Goal: Task Accomplishment & Management: Use online tool/utility

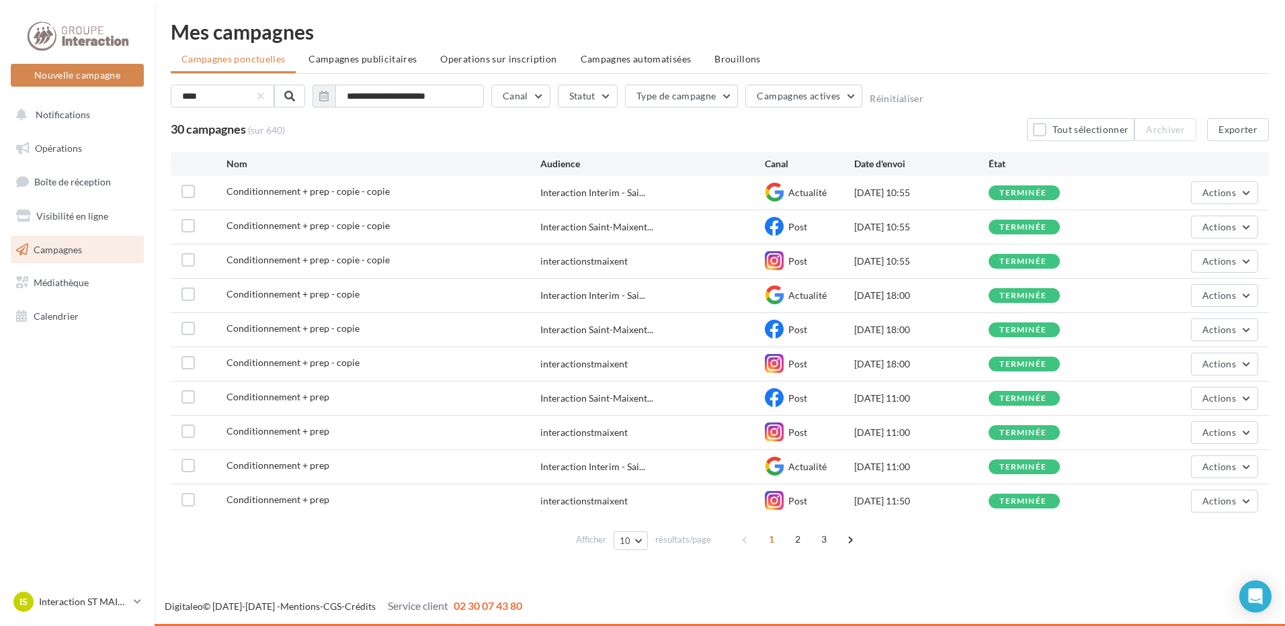
click at [65, 264] on ul "Opérations Boîte de réception Visibilité en ligne Campagnes Médiathèque Calendr…" at bounding box center [77, 232] width 144 height 207
click at [66, 261] on link "Campagnes" at bounding box center [77, 250] width 138 height 28
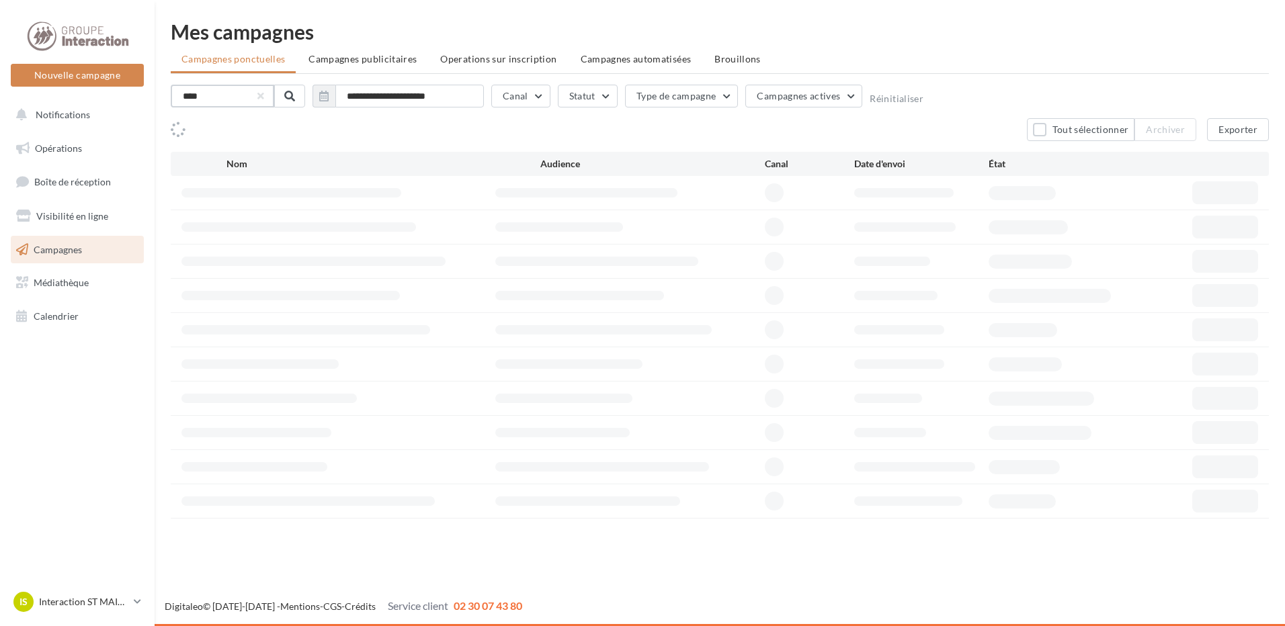
drag, startPoint x: 0, startPoint y: 0, endPoint x: 167, endPoint y: 103, distance: 195.8
click at [174, 100] on input "****" at bounding box center [222, 96] width 103 height 23
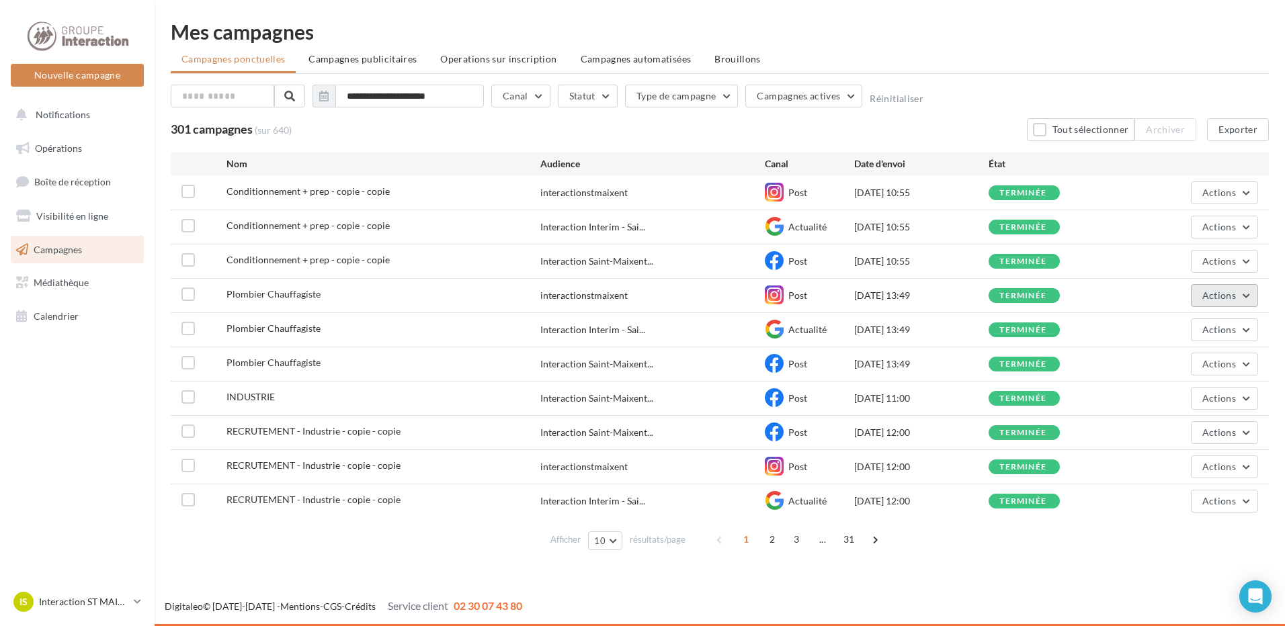
click at [1225, 287] on button "Actions" at bounding box center [1224, 295] width 67 height 23
click at [1153, 402] on button "Dupliquer" at bounding box center [1191, 397] width 134 height 35
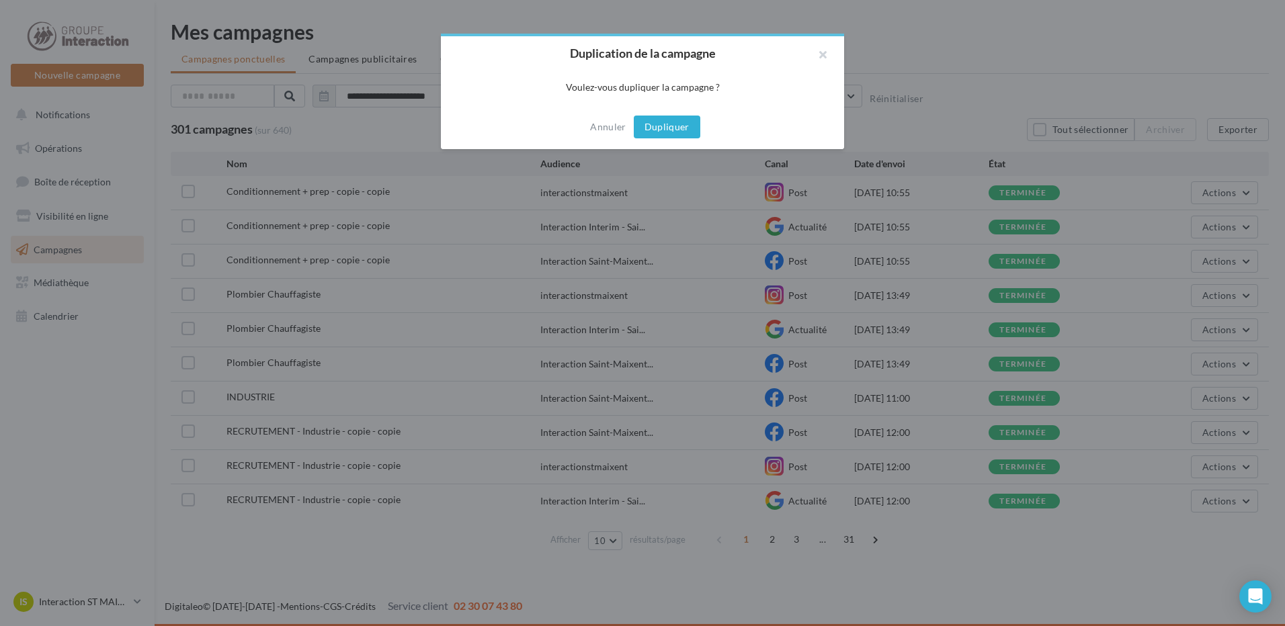
click at [662, 135] on button "Dupliquer" at bounding box center [667, 127] width 67 height 23
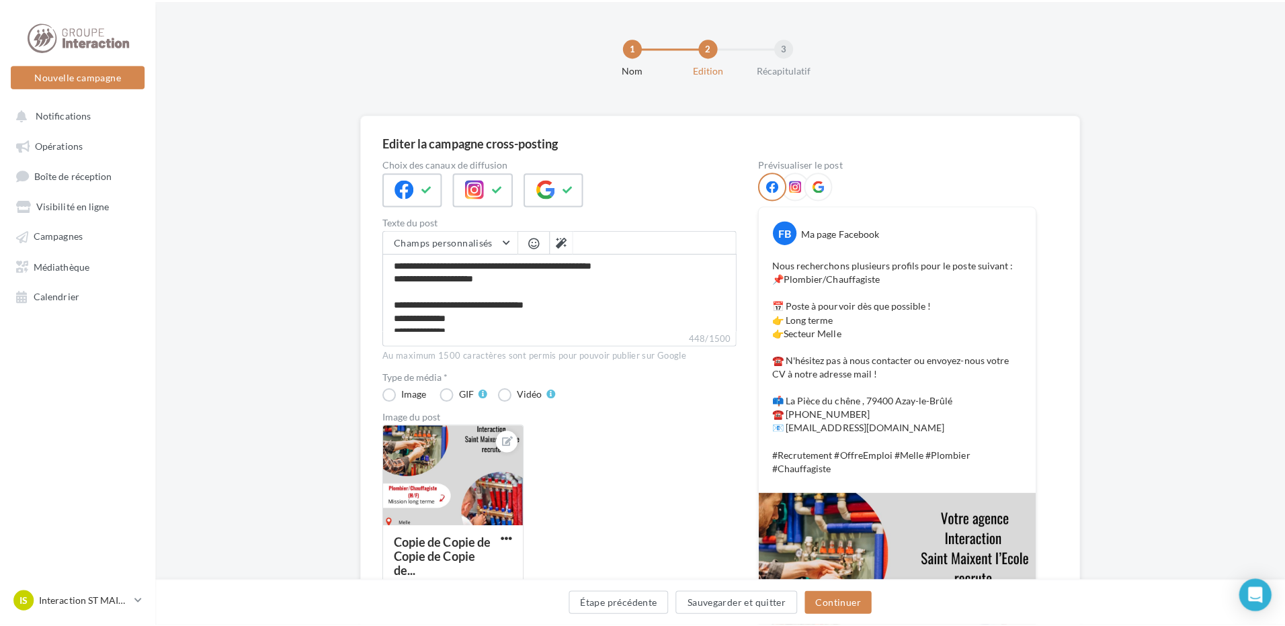
scroll to position [128, 0]
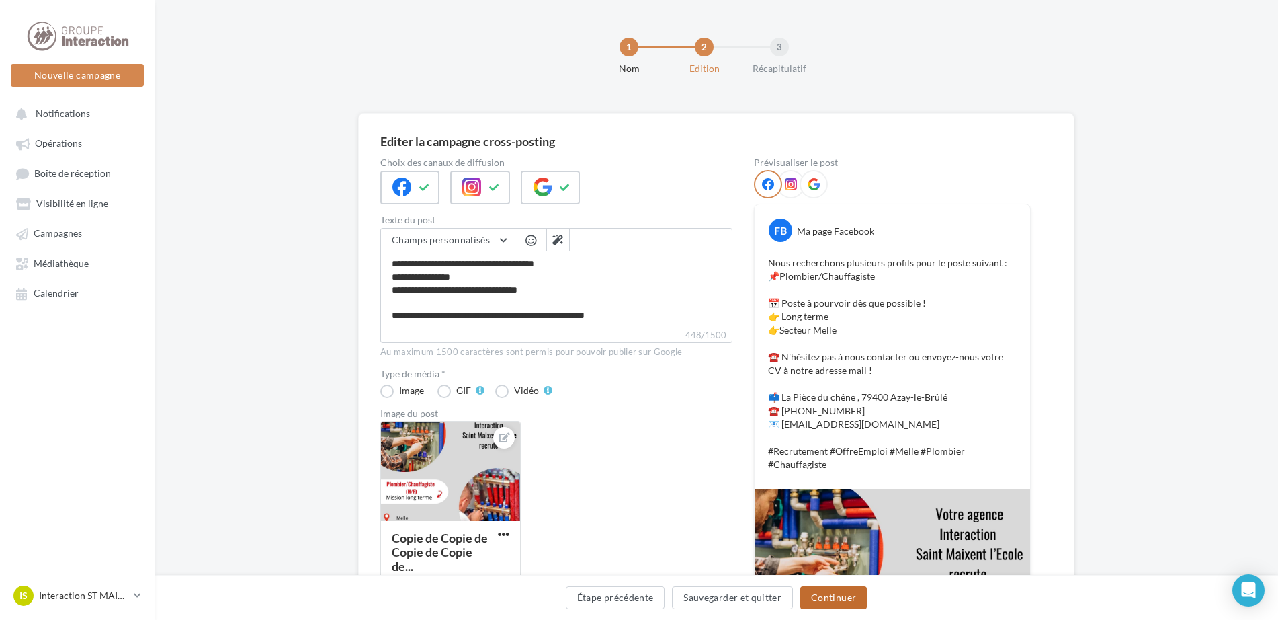
click at [842, 604] on button "Continuer" at bounding box center [833, 597] width 67 height 23
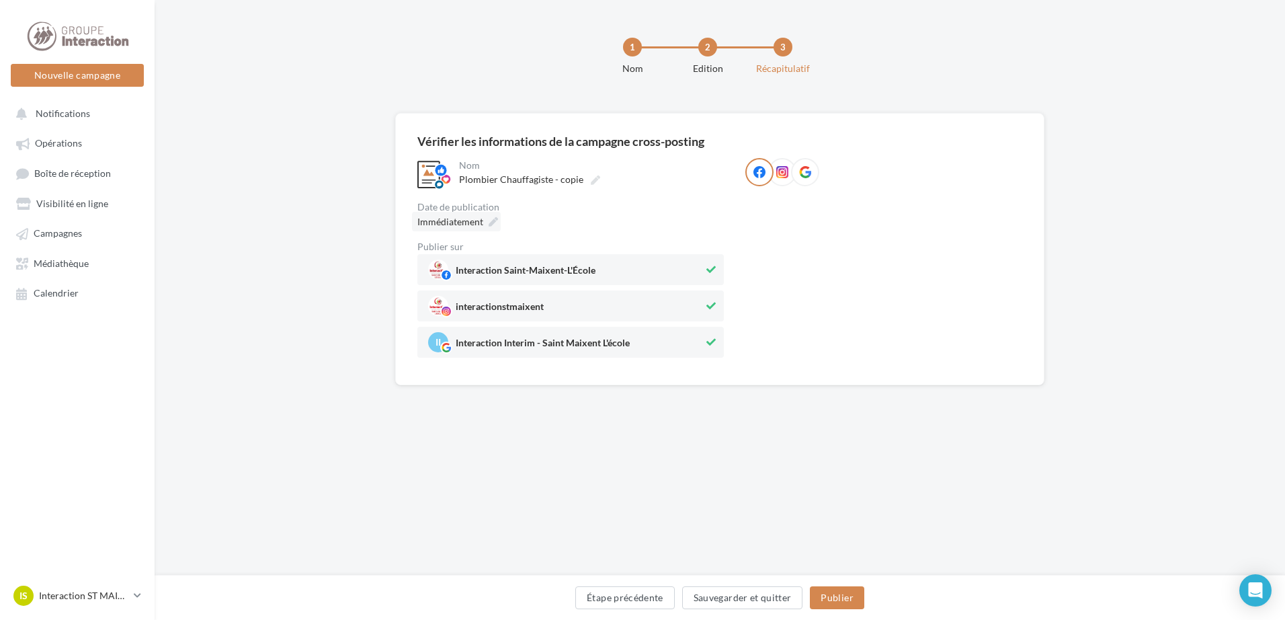
click at [491, 218] on icon at bounding box center [493, 221] width 9 height 9
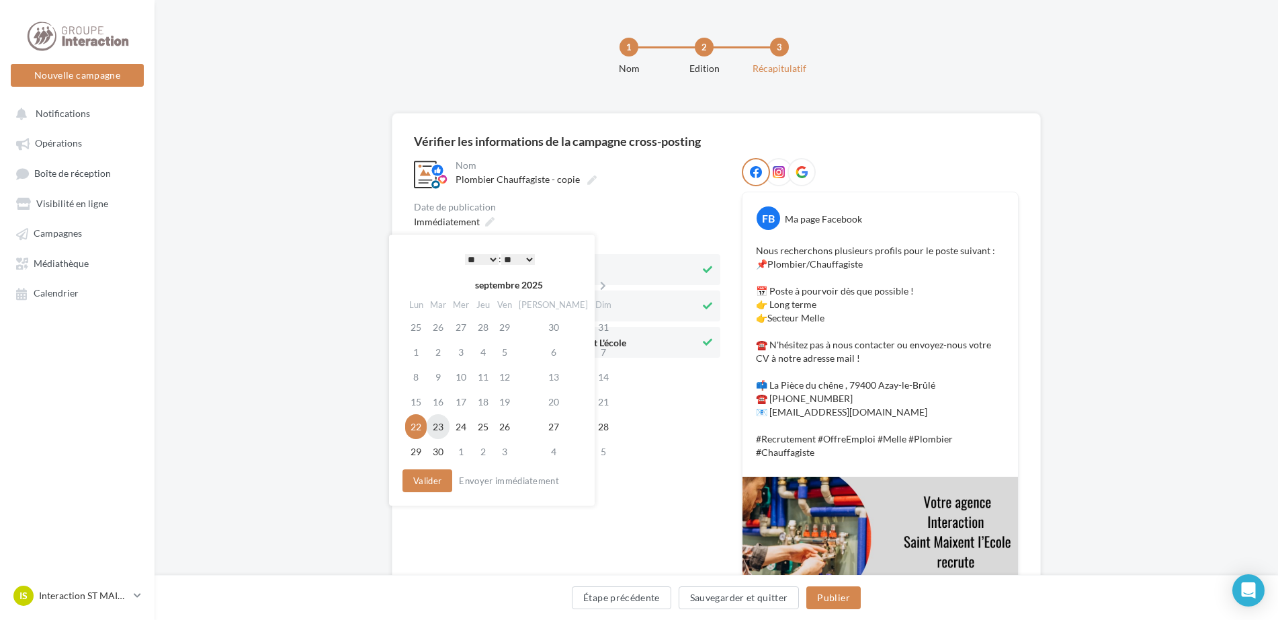
click at [438, 429] on td "23" at bounding box center [438, 426] width 23 height 25
click at [474, 257] on select "* * * * * * * * * * ** ** ** ** ** ** ** ** ** ** ** ** ** **" at bounding box center [479, 259] width 34 height 11
click at [437, 478] on button "Valider" at bounding box center [424, 480] width 50 height 23
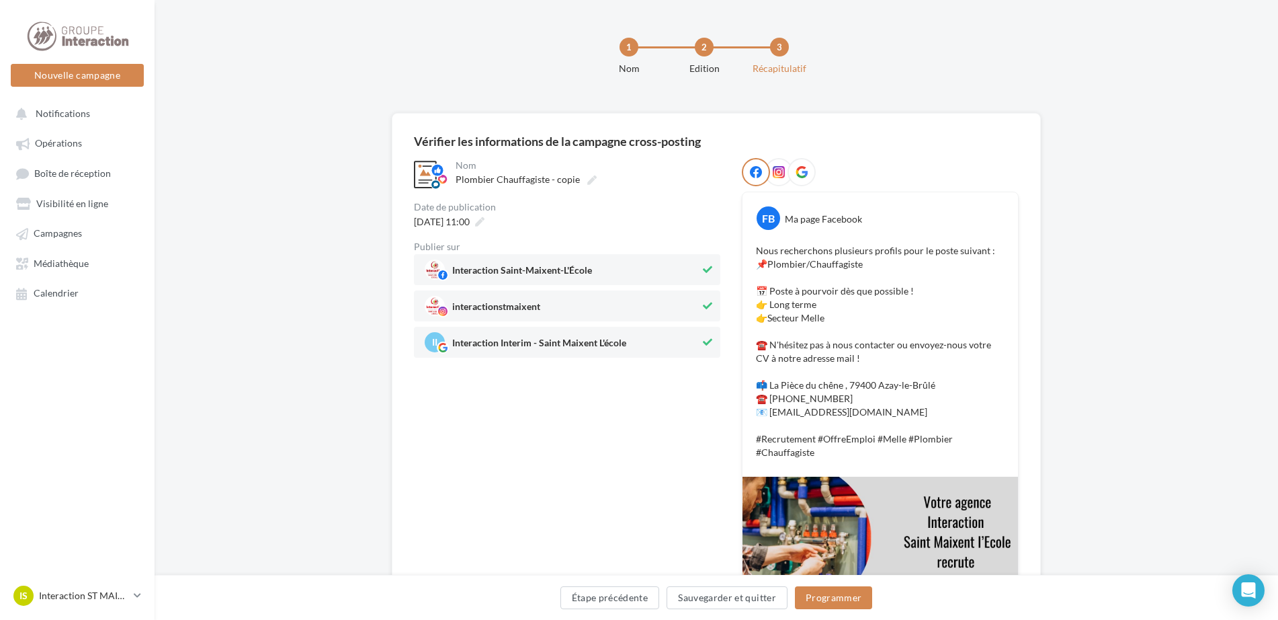
click at [824, 614] on div "Étape précédente Sauvegarder et quitter Programmer" at bounding box center [716, 600] width 1102 height 28
click at [826, 605] on button "Programmer" at bounding box center [834, 597] width 78 height 23
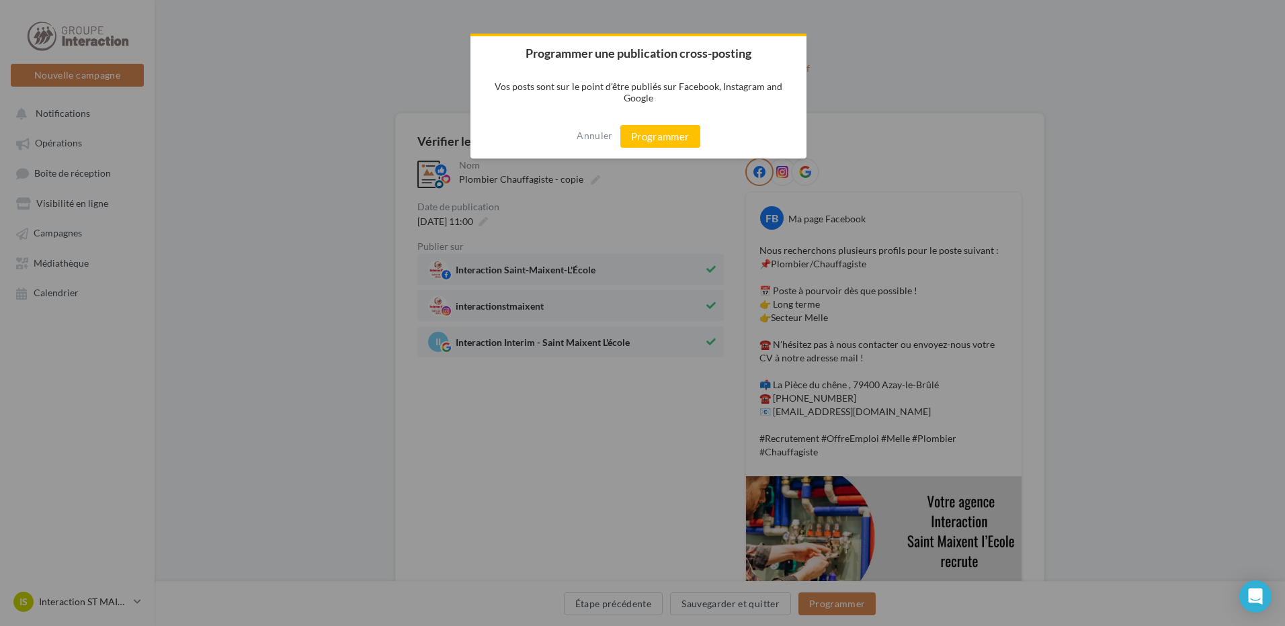
click at [614, 134] on div "Annuler Programmer" at bounding box center [638, 136] width 336 height 44
click at [626, 138] on button "Programmer" at bounding box center [660, 136] width 80 height 23
